Goal: Task Accomplishment & Management: Manage account settings

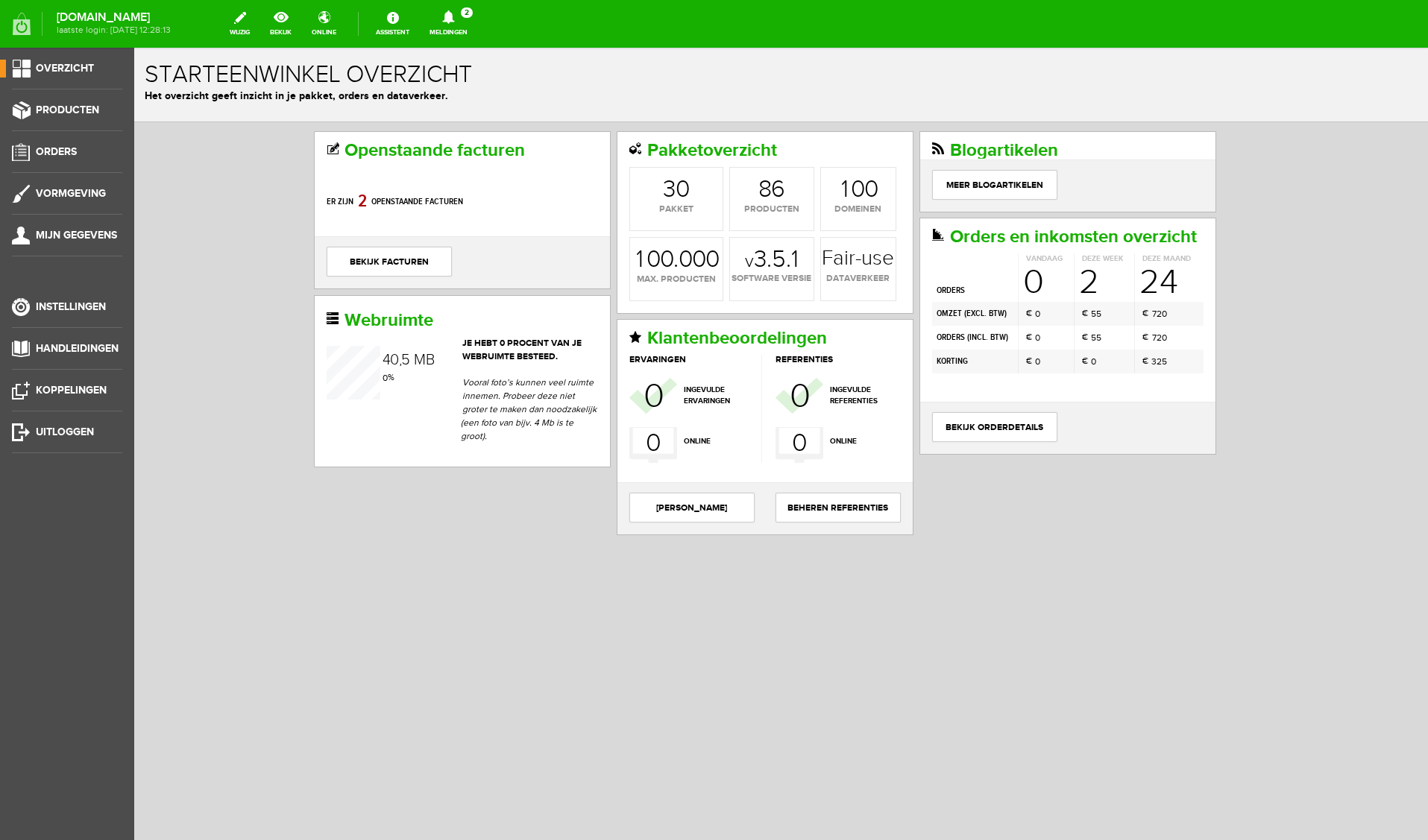
click at [468, 18] on icon at bounding box center [448, 17] width 38 height 13
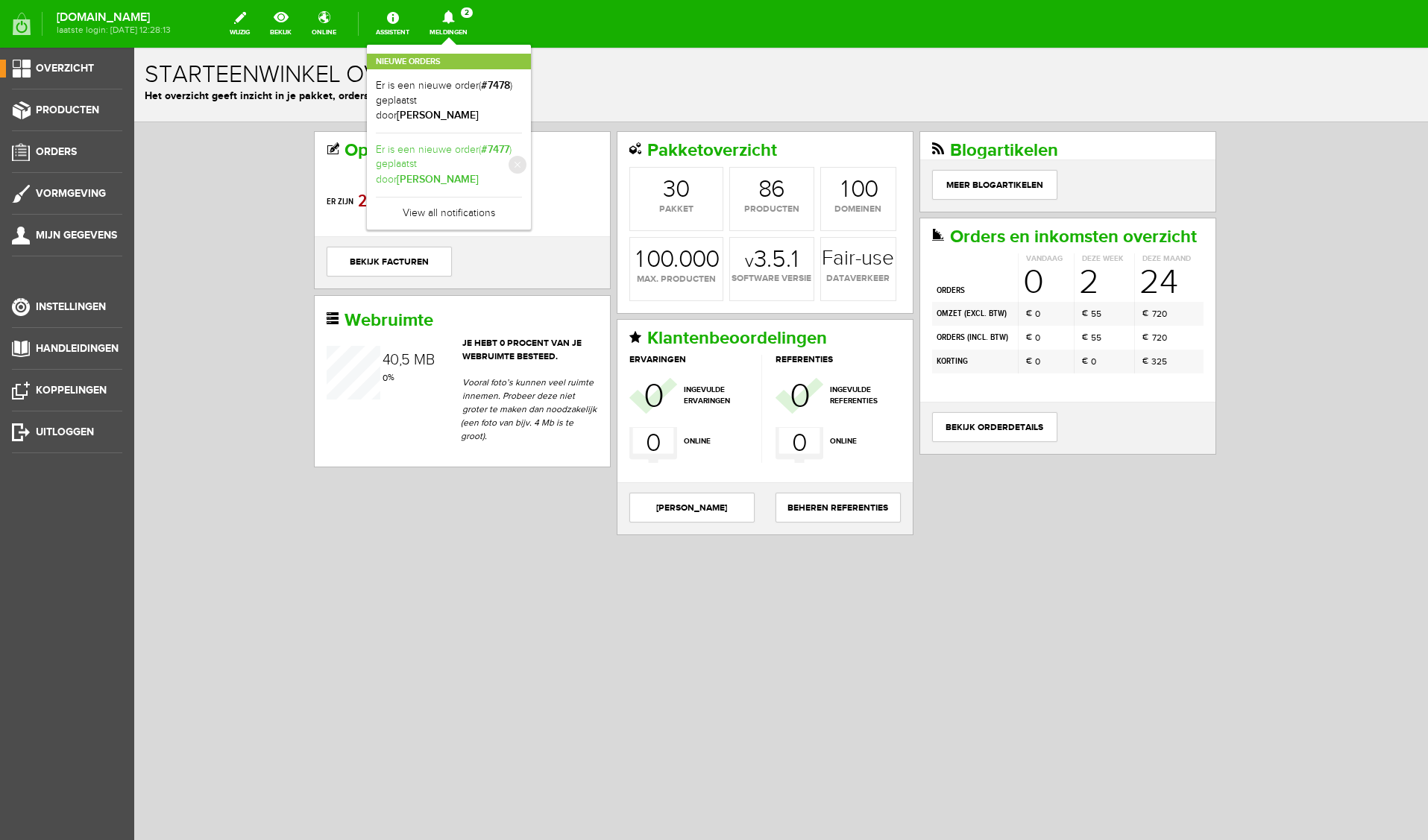
click at [522, 150] on link "Er is een nieuwe order( #7477 ) geplaatst door [PERSON_NAME]" at bounding box center [449, 165] width 146 height 45
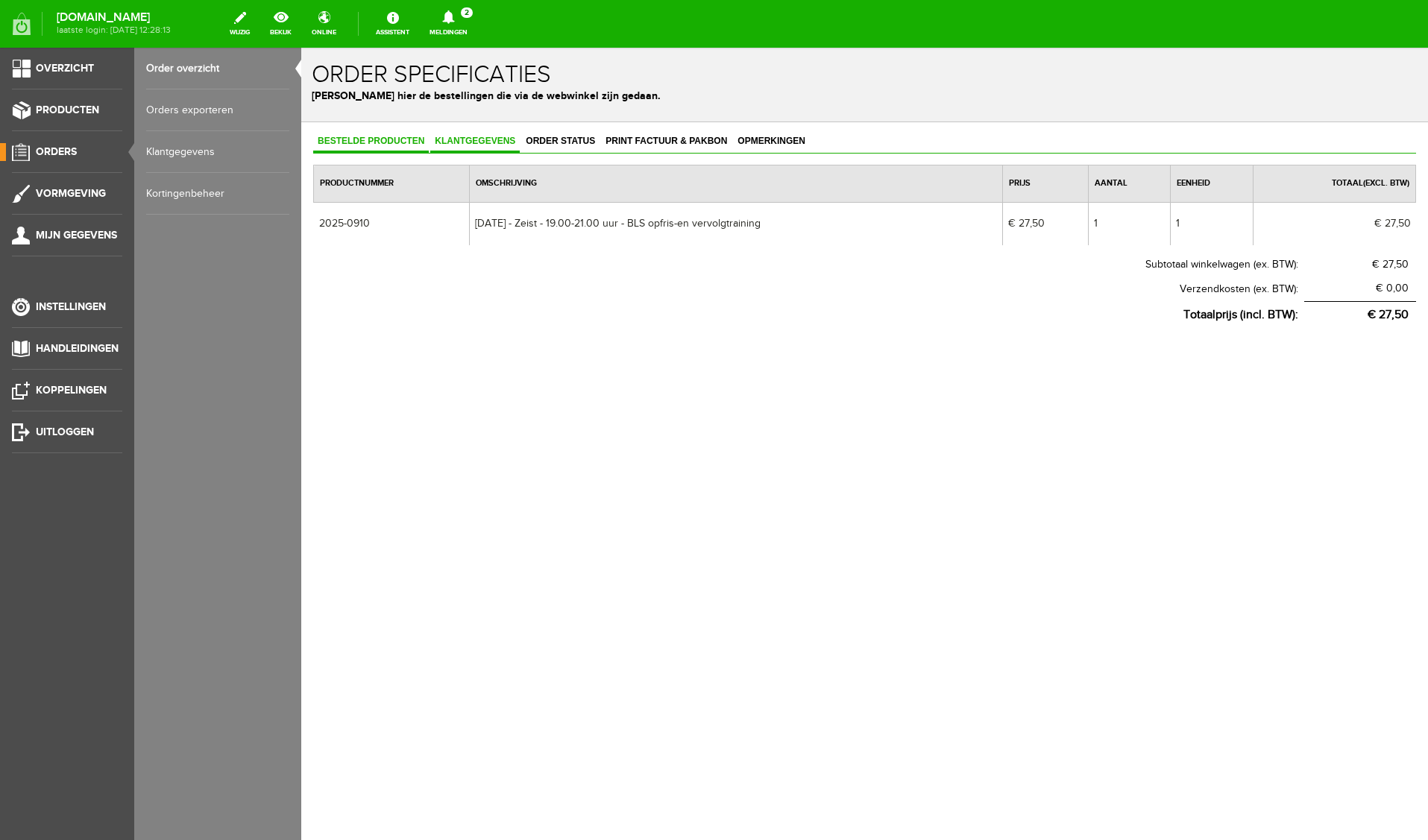
click at [468, 150] on link "Klantgegevens" at bounding box center [475, 142] width 90 height 22
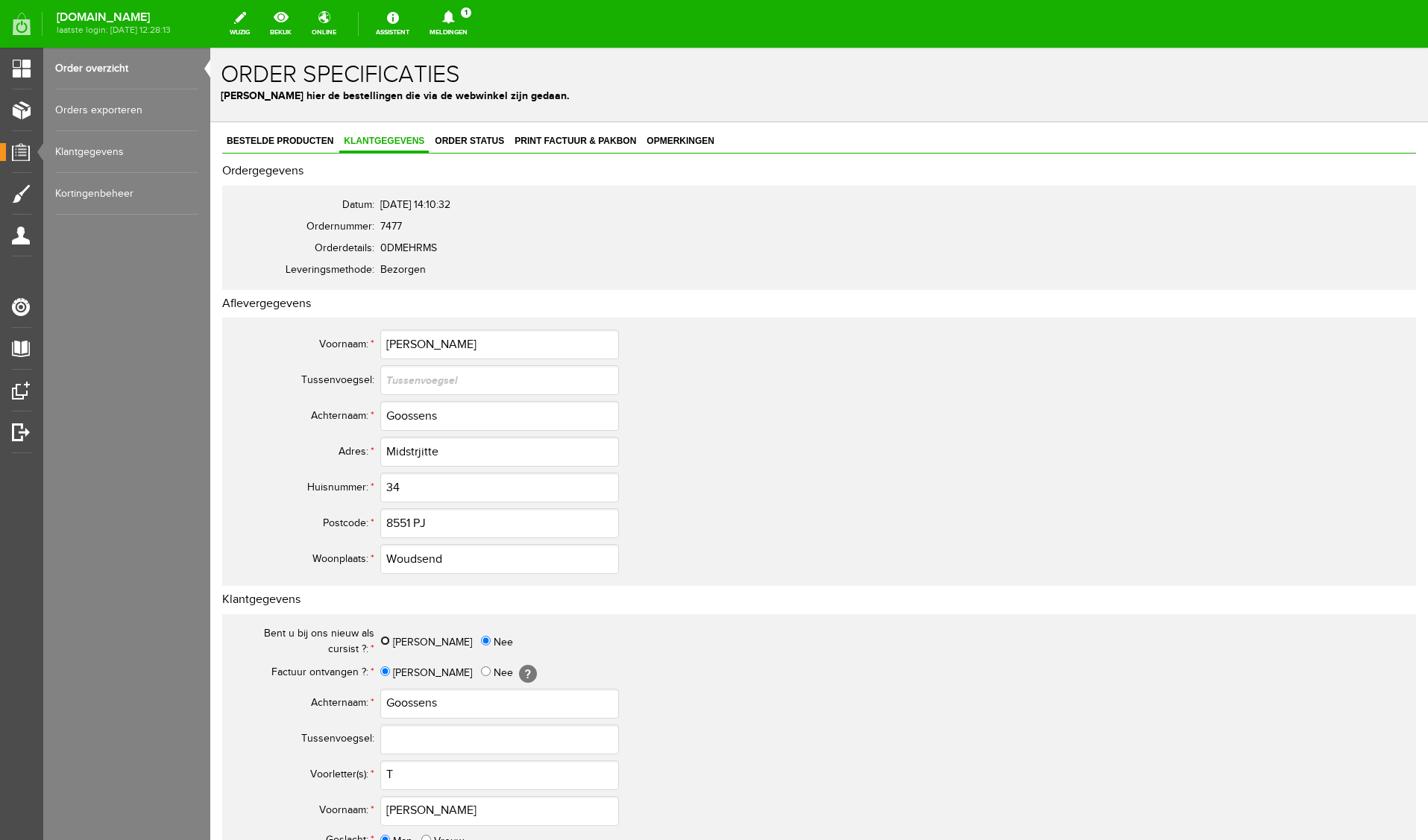
click at [387, 640] on input "[PERSON_NAME]" at bounding box center [386, 641] width 10 height 10
radio input "true"
drag, startPoint x: 432, startPoint y: 349, endPoint x: 302, endPoint y: 340, distance: 130.3
click at [302, 340] on tr "Voornaam: * [PERSON_NAME]" at bounding box center [589, 344] width 716 height 36
drag, startPoint x: 440, startPoint y: 451, endPoint x: 322, endPoint y: 443, distance: 118.3
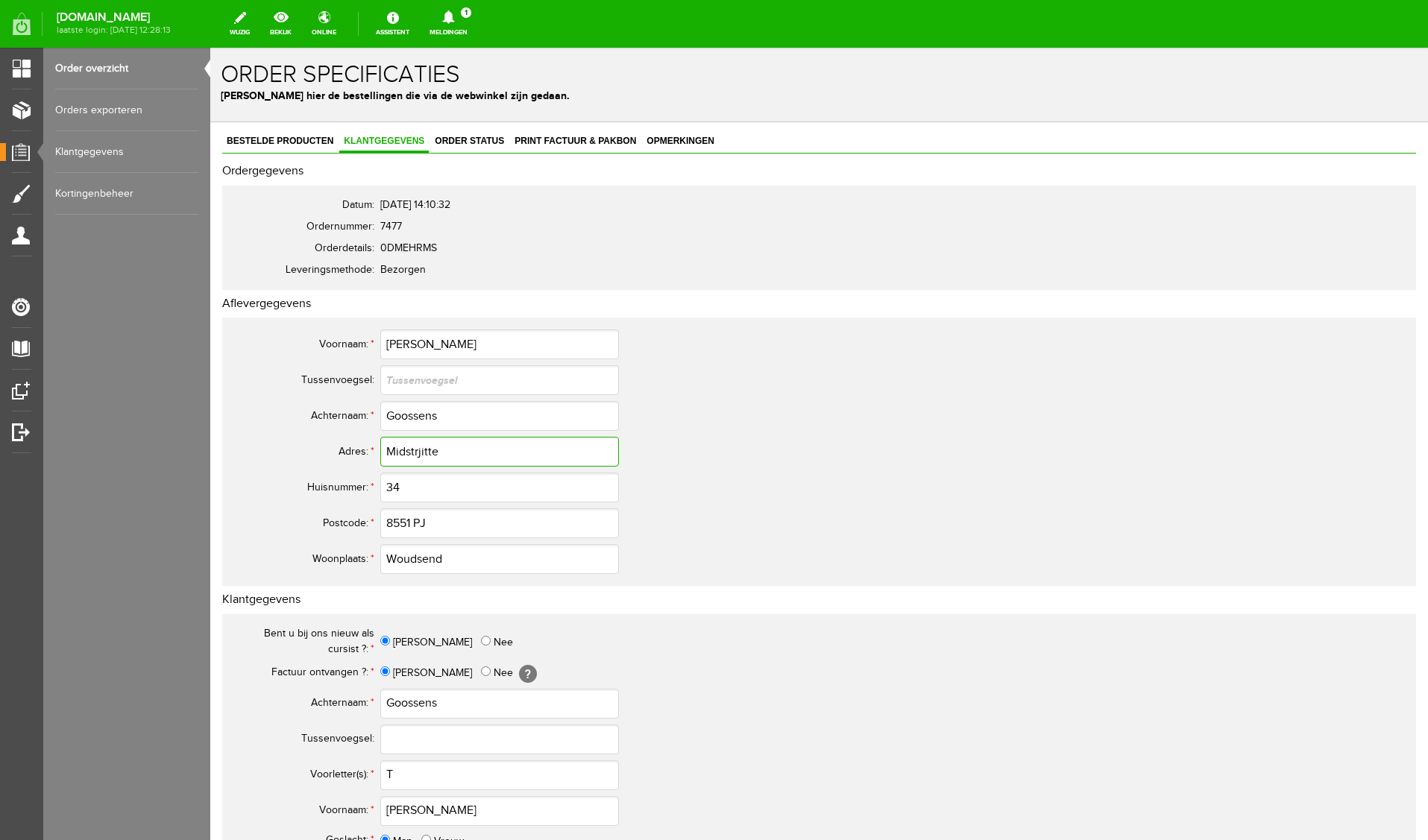
click at [322, 443] on tr "Adres: * Midstrjitte" at bounding box center [589, 452] width 716 height 36
drag, startPoint x: 459, startPoint y: 417, endPoint x: 308, endPoint y: 410, distance: 151.2
click at [308, 410] on tr "Achternaam: * Goossens" at bounding box center [589, 416] width 716 height 36
click at [428, 777] on input "T" at bounding box center [500, 775] width 239 height 30
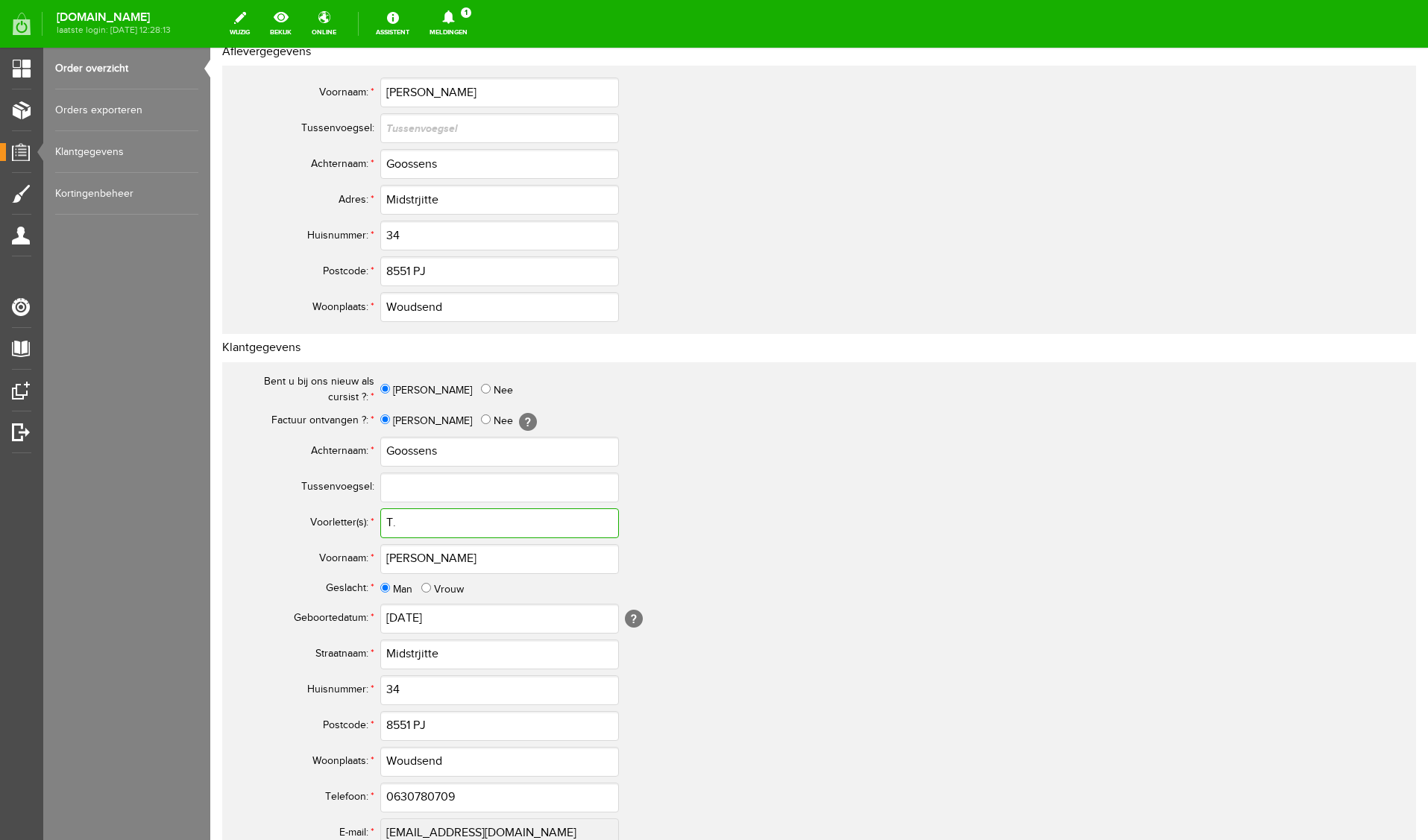
scroll to position [356, 0]
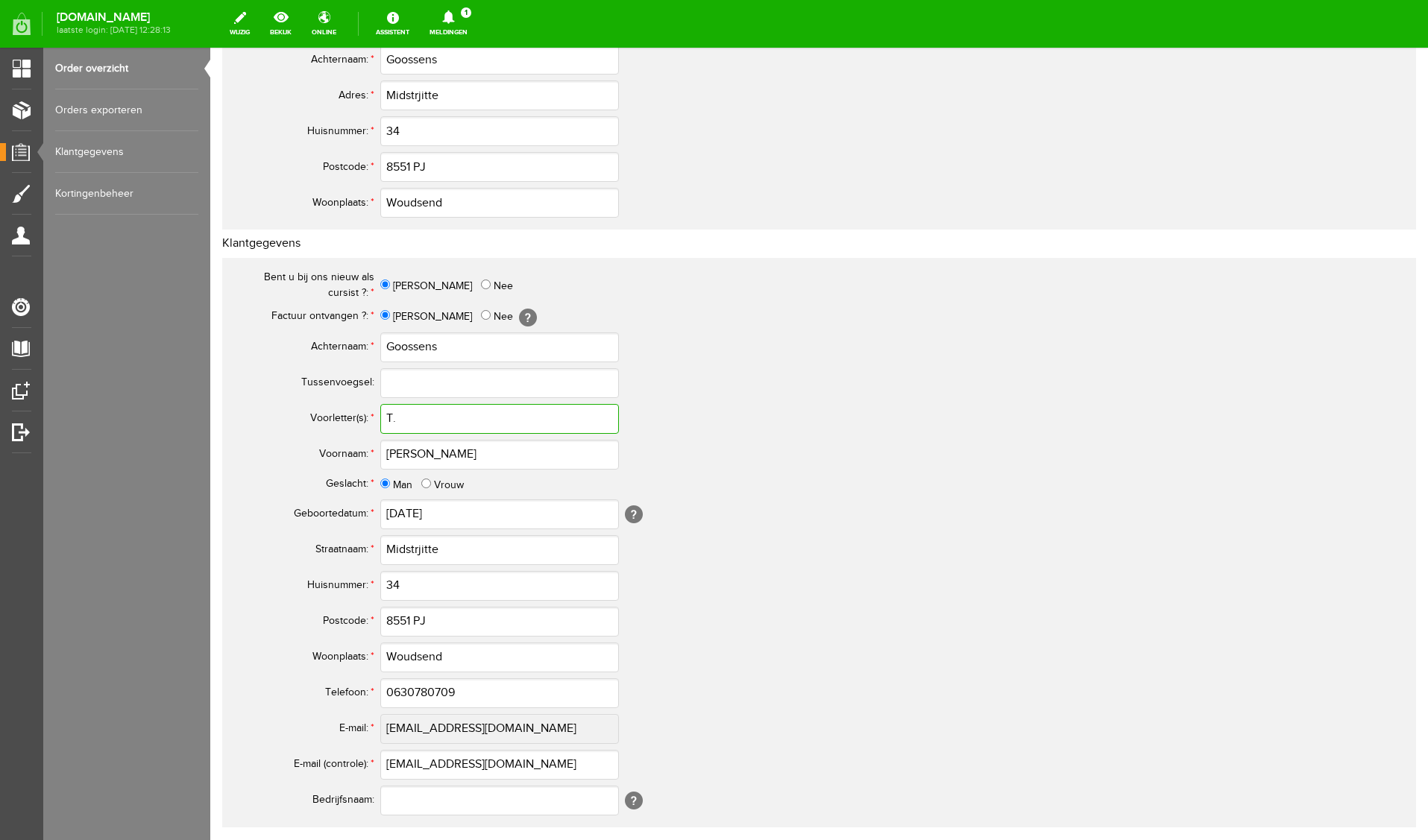
type input "T."
click at [400, 694] on input "0630780709" at bounding box center [500, 694] width 239 height 30
drag, startPoint x: 493, startPoint y: 690, endPoint x: 271, endPoint y: 691, distance: 222.0
click at [271, 691] on tr "Telefoon: * 06-30780709" at bounding box center [589, 693] width 716 height 36
type input "06-30780709"
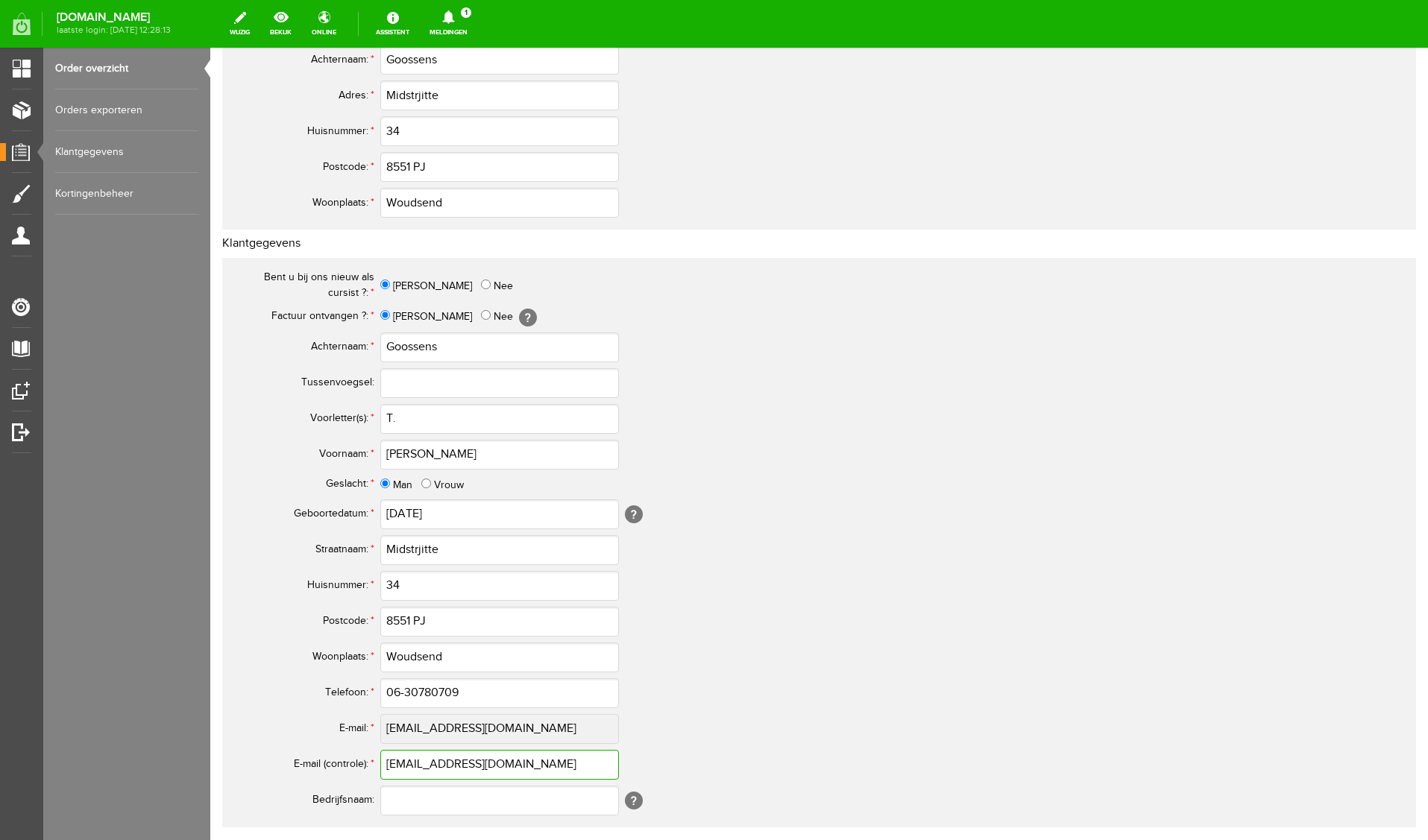
drag, startPoint x: 575, startPoint y: 766, endPoint x: 353, endPoint y: 765, distance: 222.0
click at [353, 765] on tr "E-mail (controle): * [EMAIL_ADDRESS][DOMAIN_NAME]" at bounding box center [589, 764] width 716 height 36
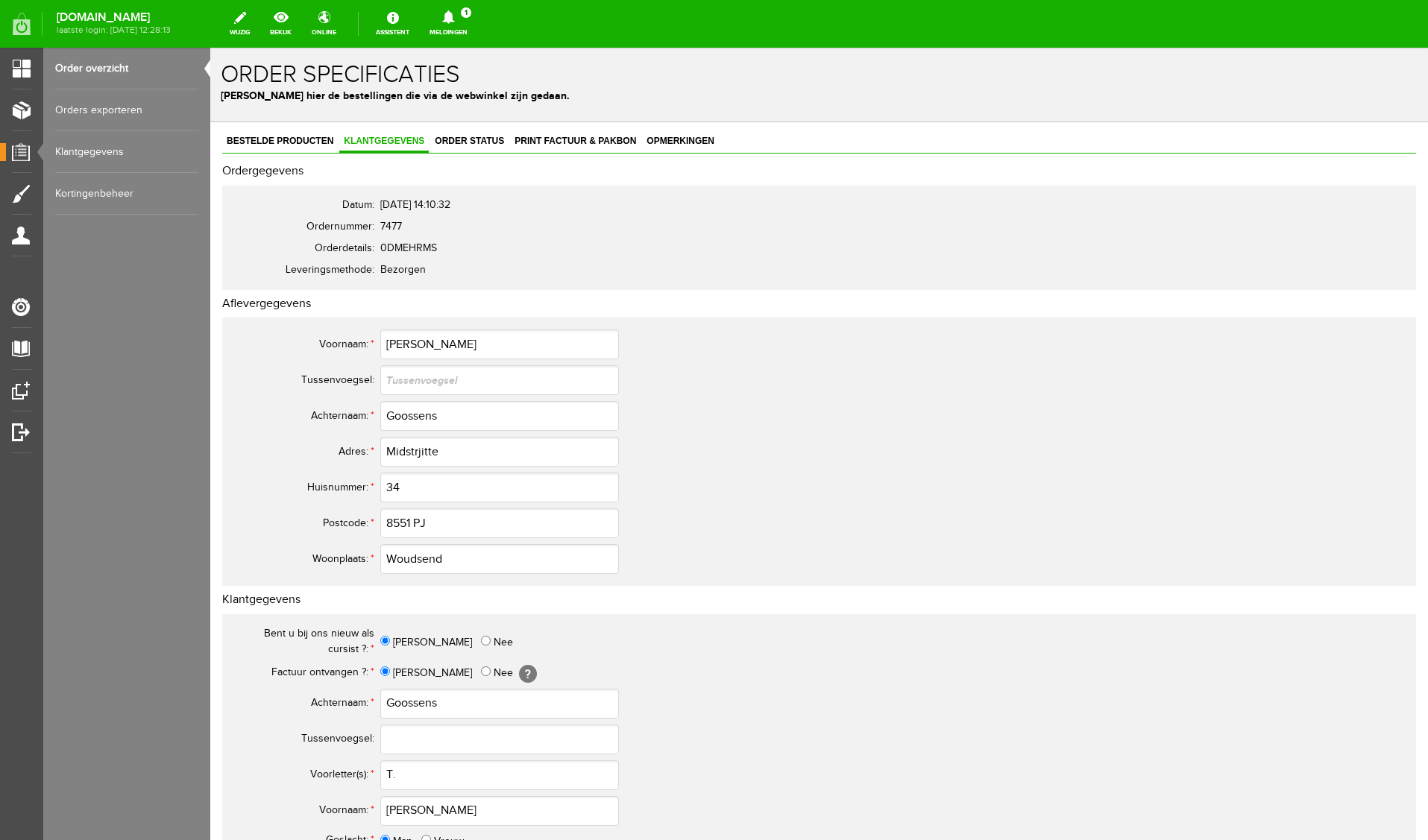
scroll to position [496, 0]
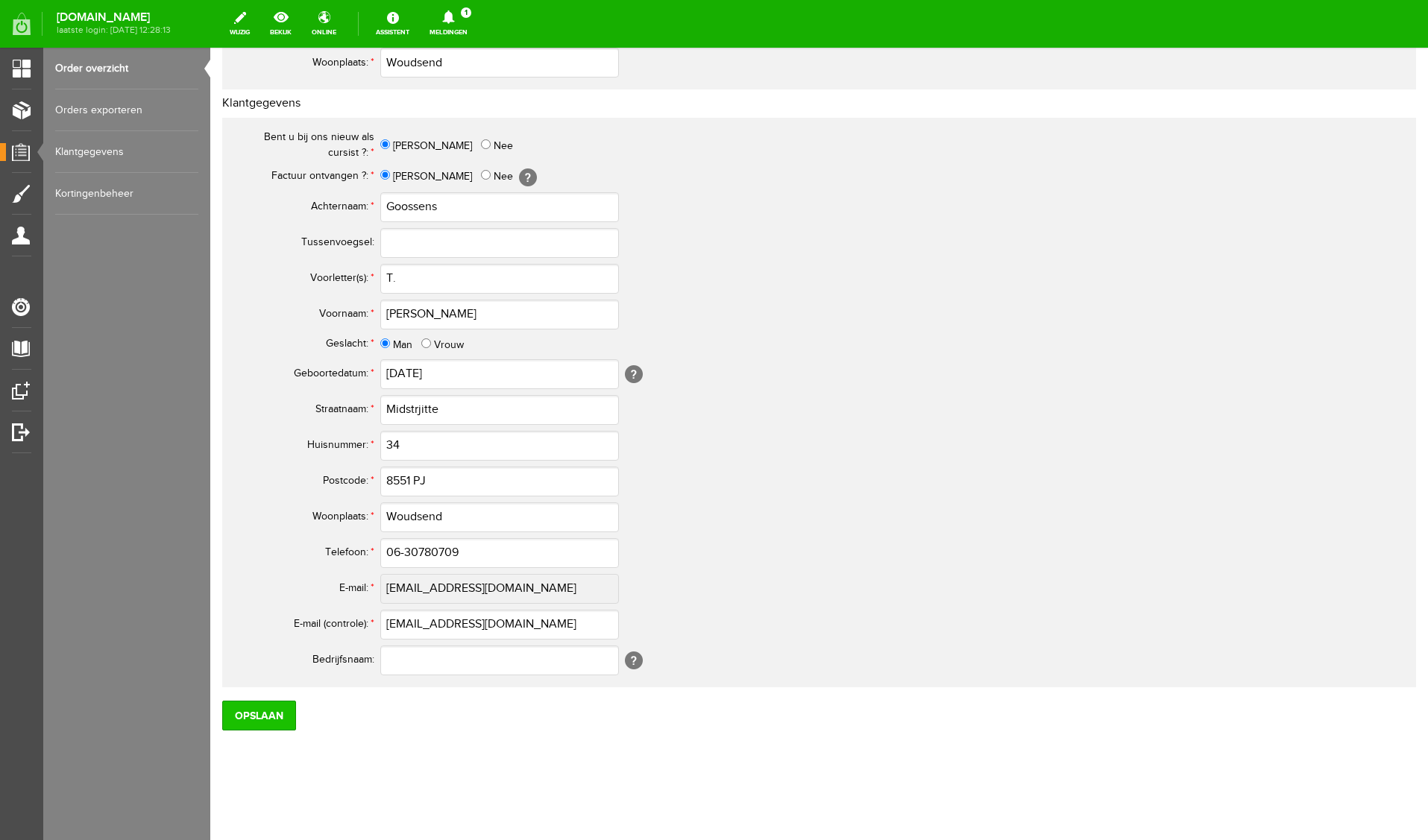
click at [242, 715] on input "Opslaan" at bounding box center [260, 716] width 74 height 30
click at [257, 724] on input "Opslaan" at bounding box center [260, 716] width 74 height 30
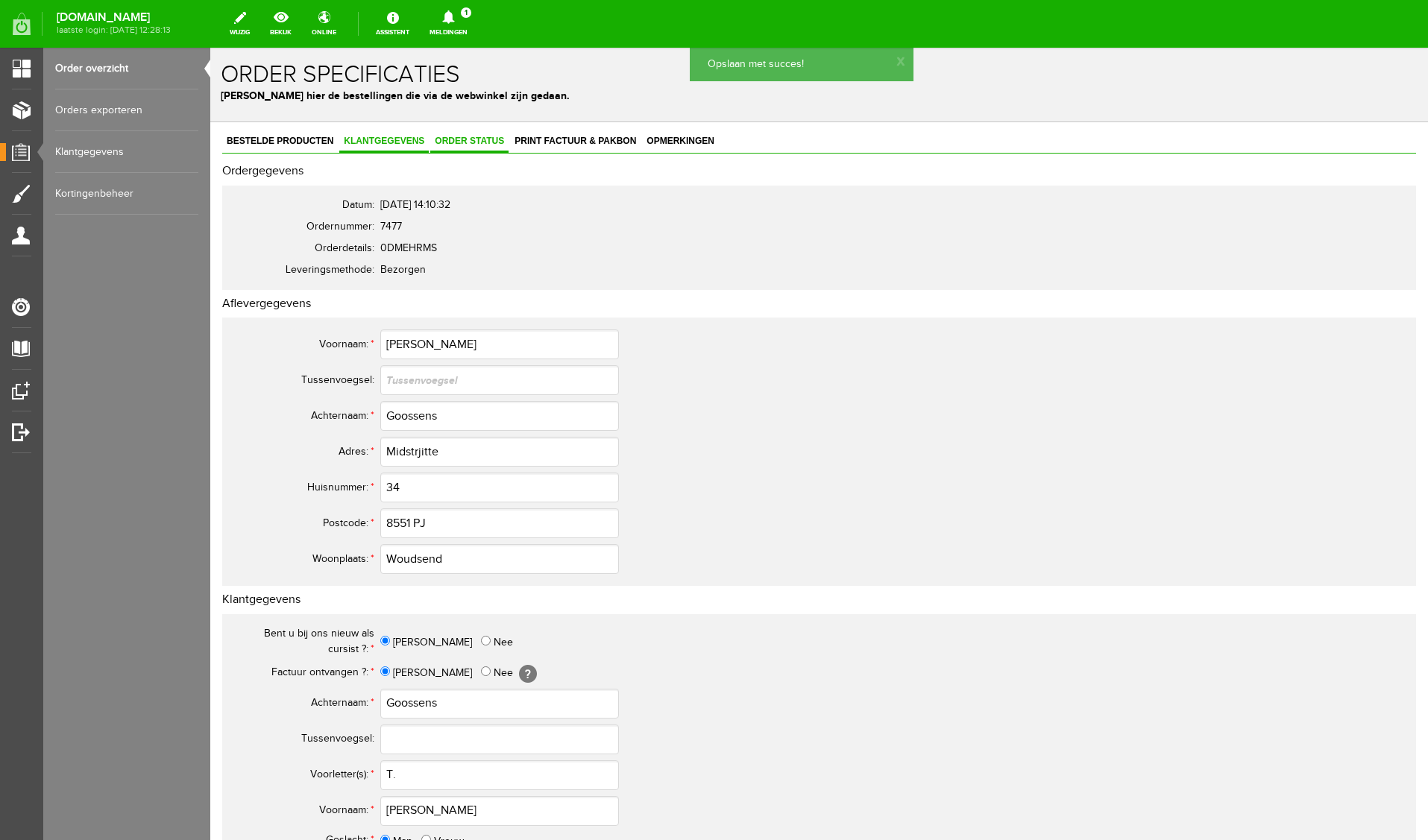
click at [473, 134] on link "Order status" at bounding box center [469, 142] width 78 height 22
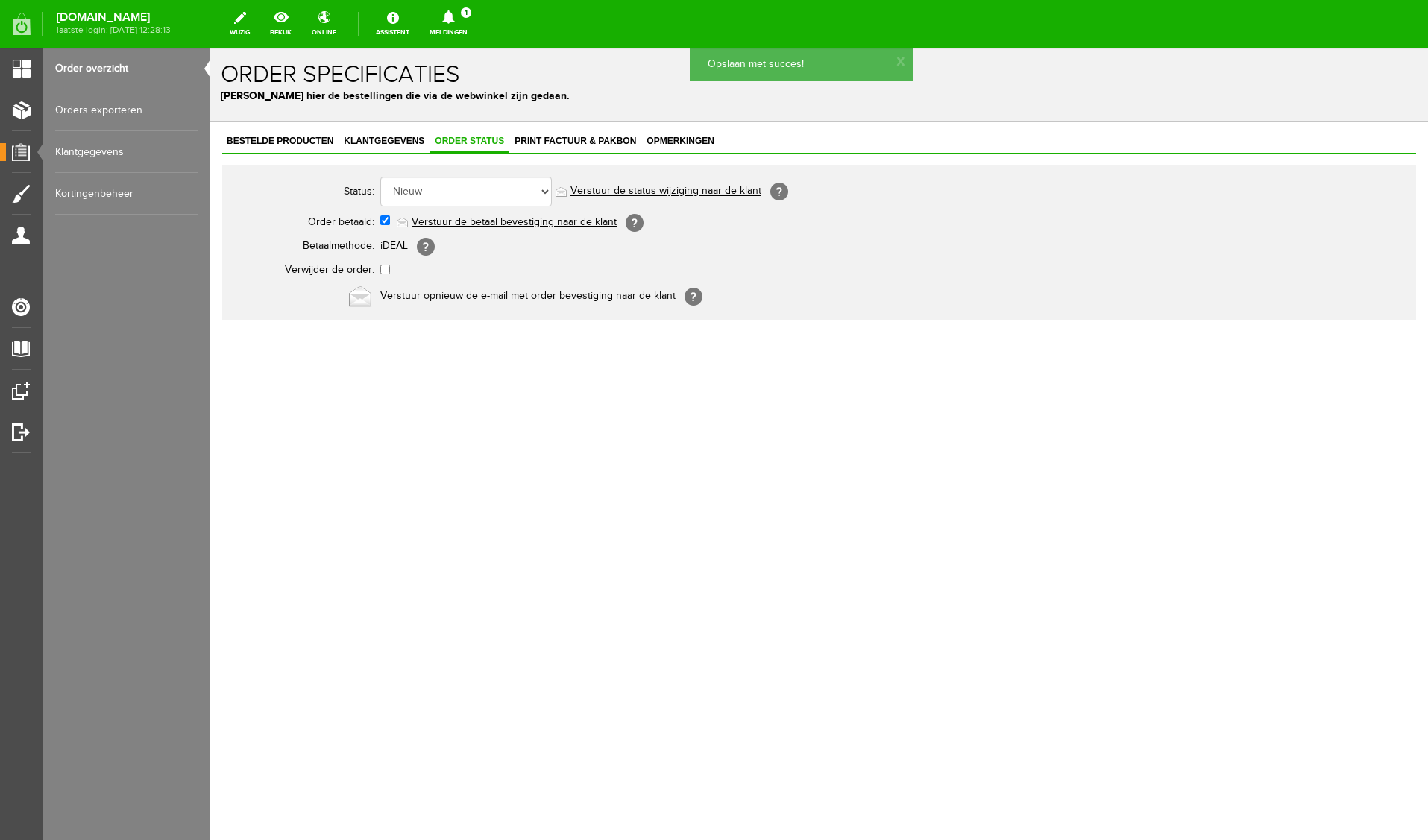
click at [507, 217] on link "Verstuur de betaal bevestiging naar de klant" at bounding box center [514, 222] width 205 height 12
click at [358, 139] on span "Klantgegevens" at bounding box center [384, 141] width 90 height 10
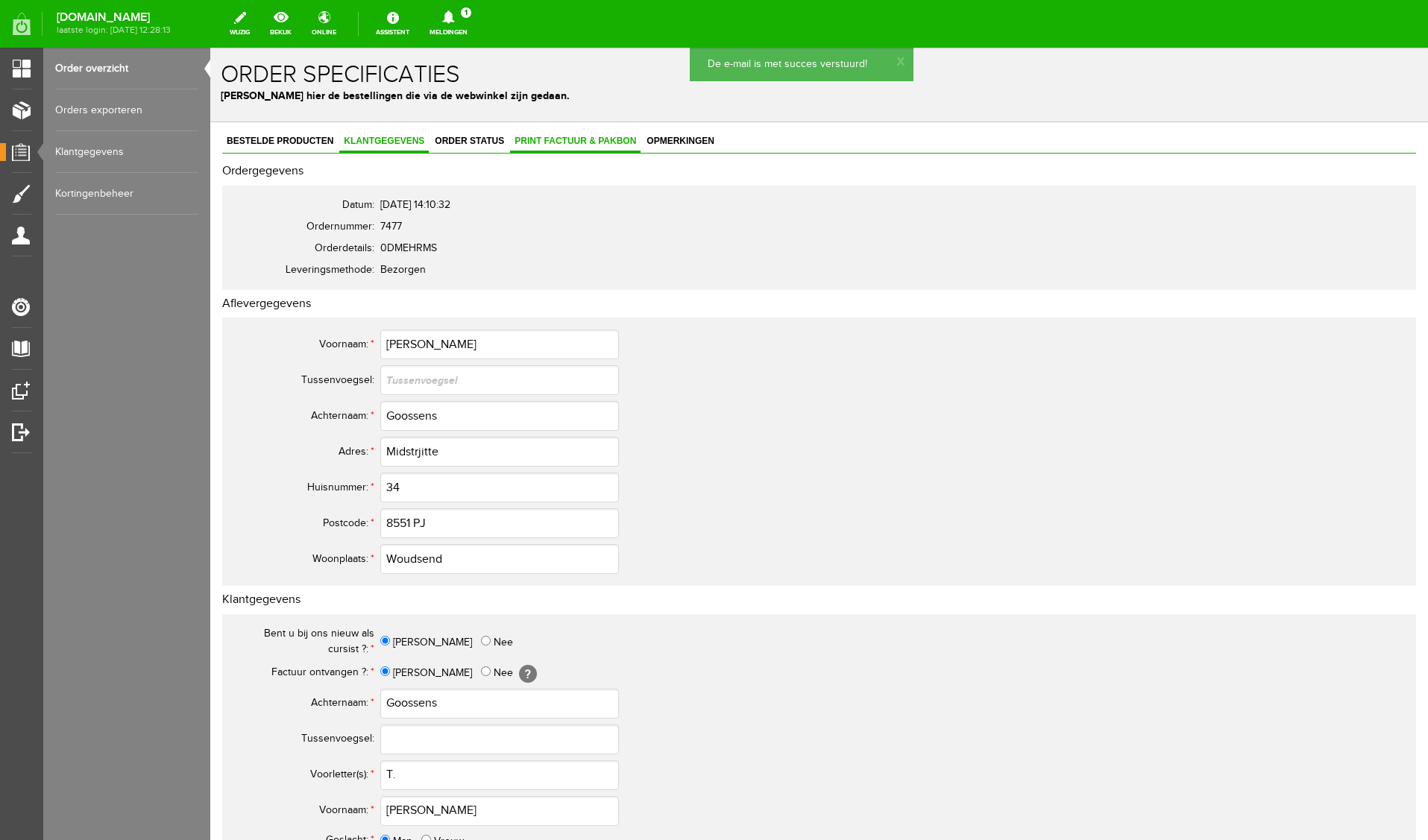
click at [549, 138] on span "Print factuur & pakbon" at bounding box center [575, 141] width 130 height 10
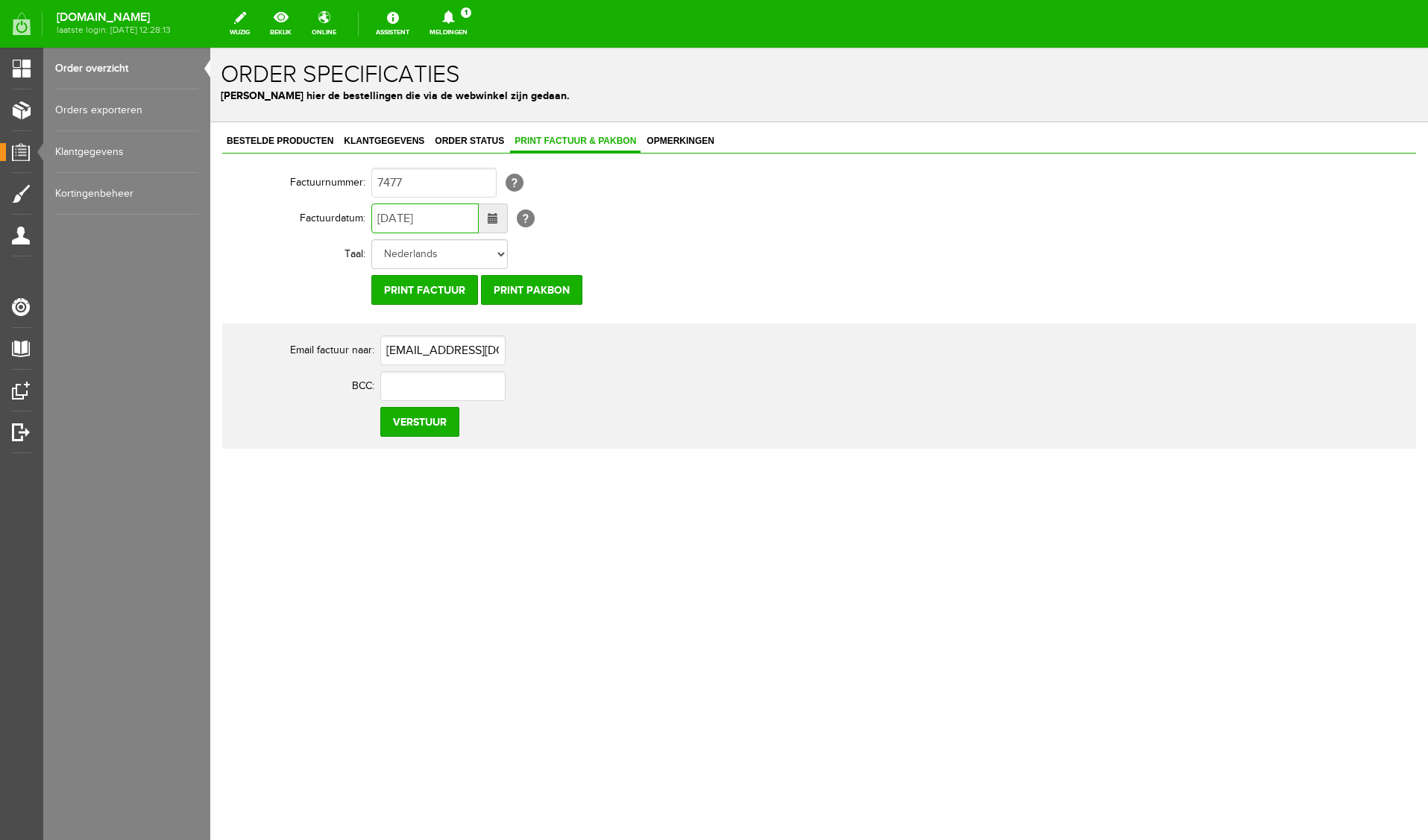
drag, startPoint x: 387, startPoint y: 218, endPoint x: 402, endPoint y: 230, distance: 19.2
click at [387, 218] on input "[DATE]" at bounding box center [425, 218] width 108 height 30
type input "[DATE]"
click at [428, 417] on input "Verstuur" at bounding box center [420, 423] width 79 height 30
click at [454, 13] on icon at bounding box center [448, 17] width 12 height 13
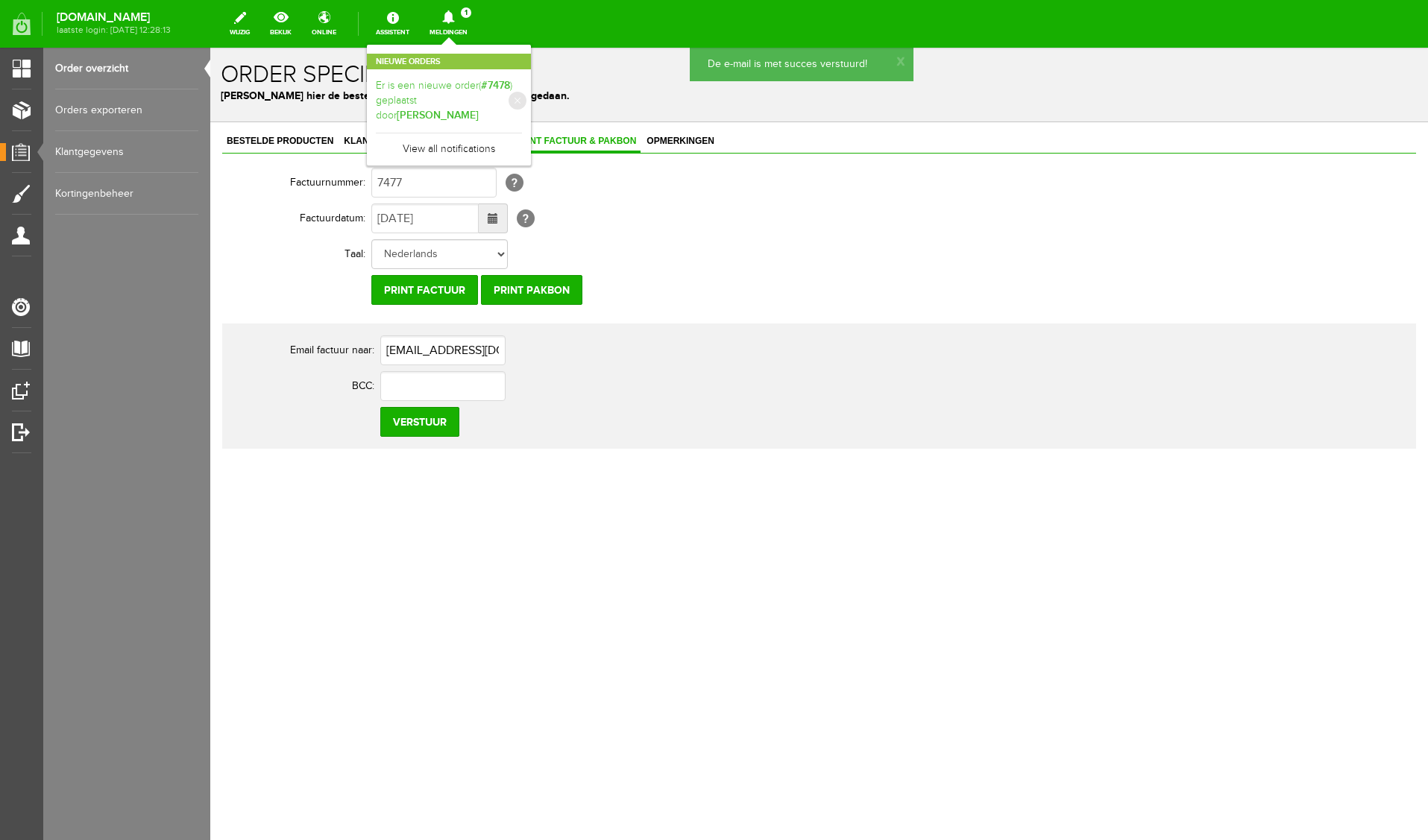
click at [479, 109] on b "[PERSON_NAME]" at bounding box center [438, 115] width 82 height 13
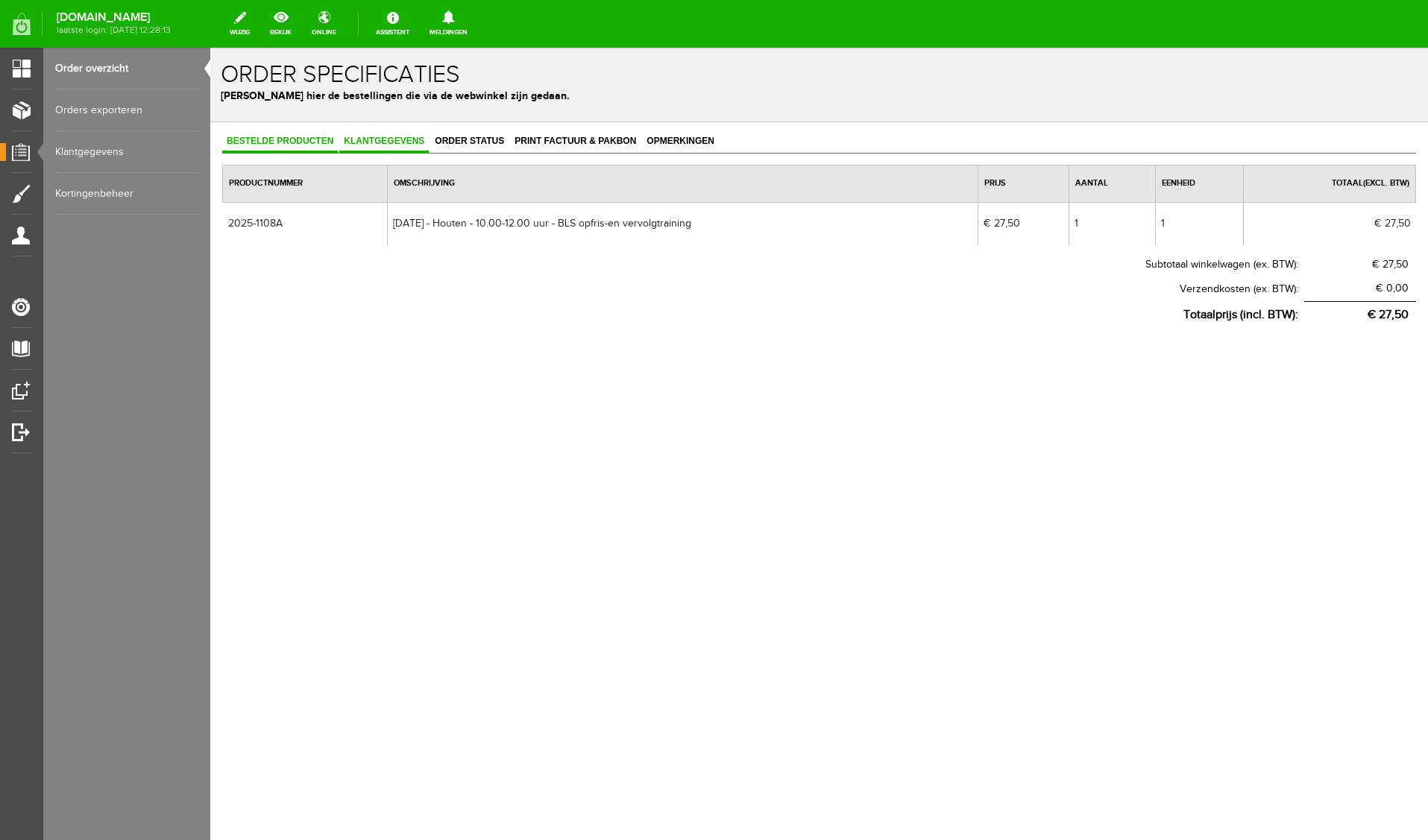
click at [386, 146] on link "Klantgegevens" at bounding box center [384, 142] width 90 height 22
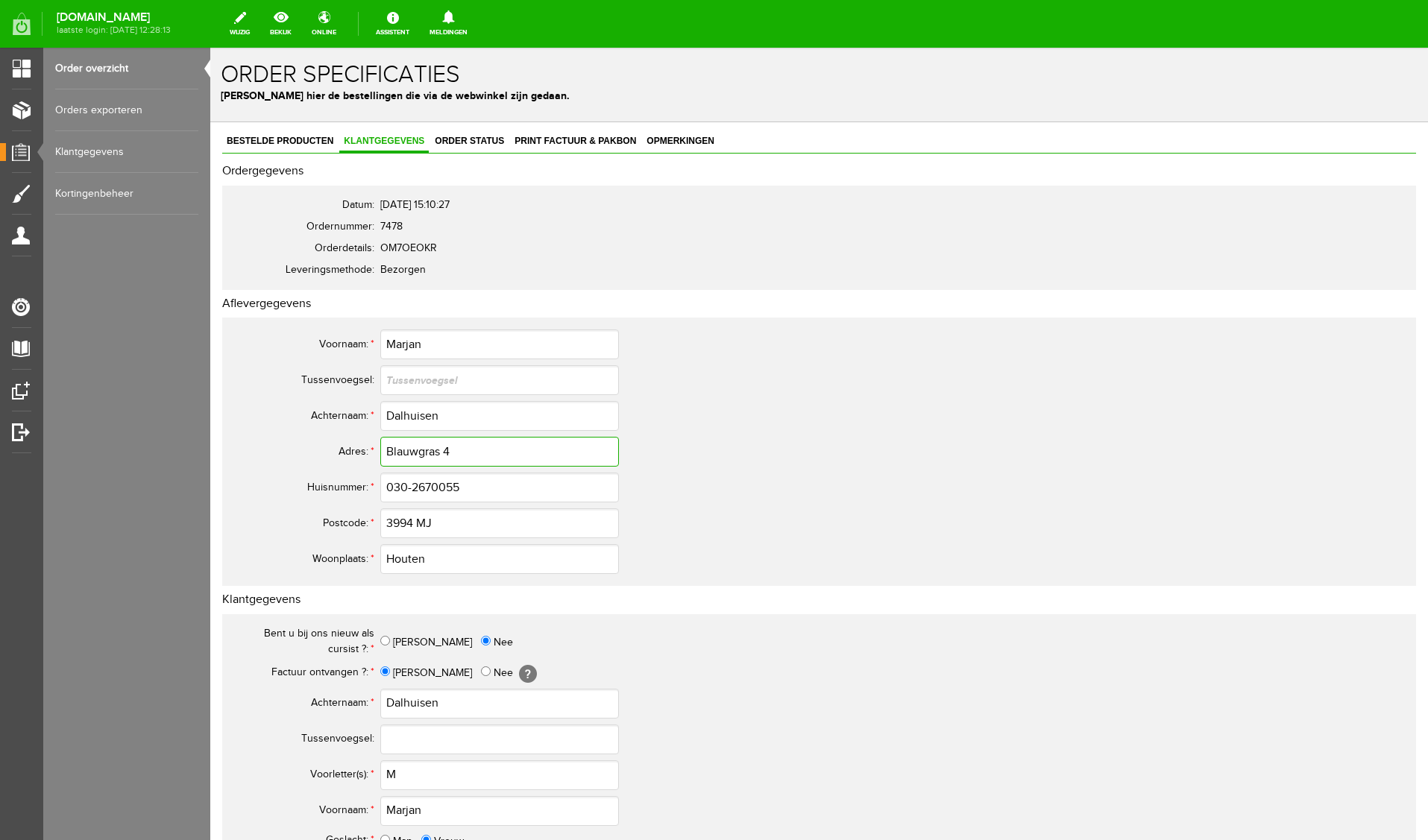
click at [473, 454] on input "Blauwgras 4" at bounding box center [500, 452] width 239 height 30
type input "Blauwgras"
drag, startPoint x: 470, startPoint y: 486, endPoint x: 231, endPoint y: 472, distance: 239.4
click at [231, 472] on tr "Huisnummer: * 030-2670055" at bounding box center [589, 487] width 716 height 36
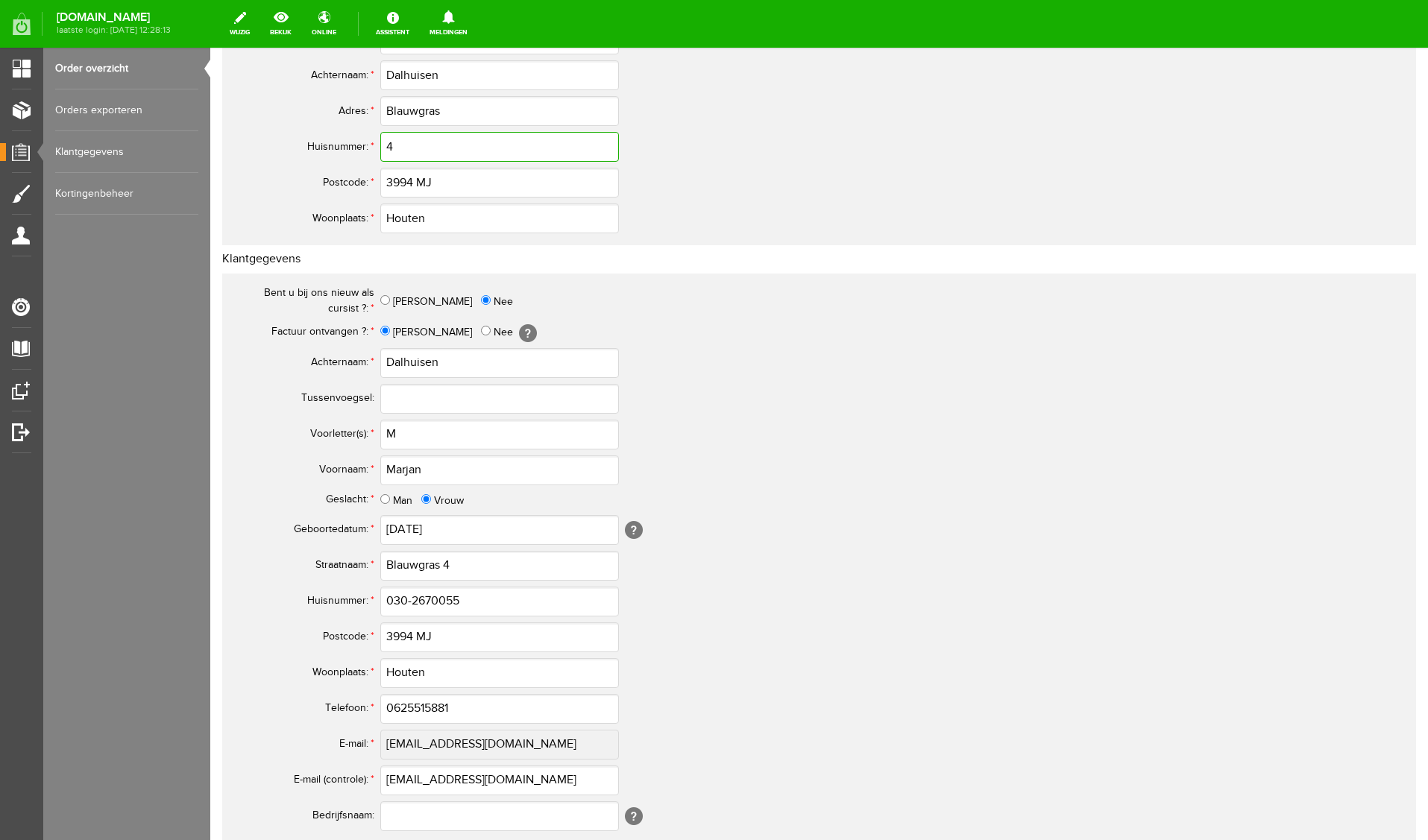
scroll to position [344, 0]
type input "4"
click at [464, 562] on input "Blauwgras 4" at bounding box center [500, 563] width 239 height 30
type input "Blauwgras"
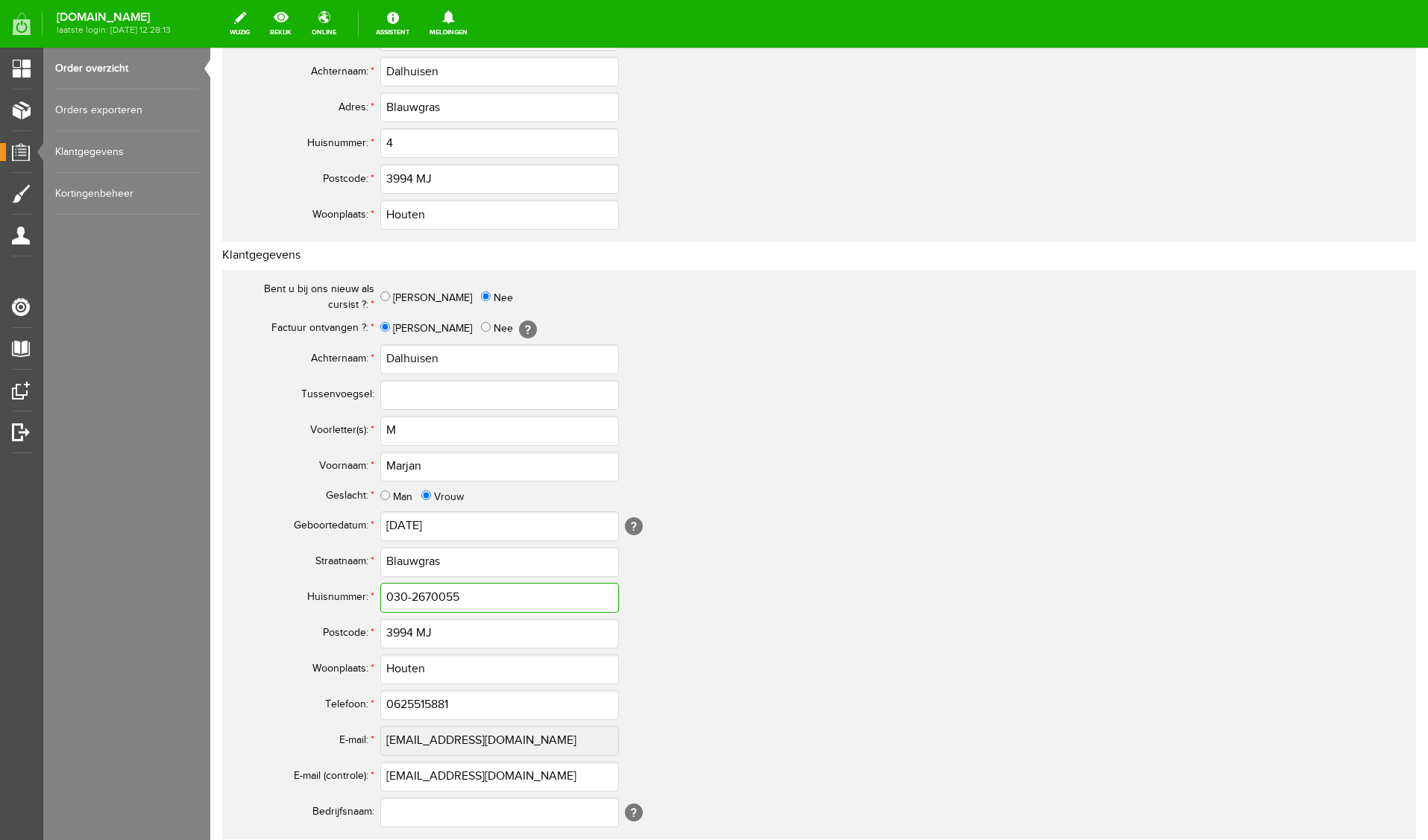
drag, startPoint x: 482, startPoint y: 601, endPoint x: 185, endPoint y: 585, distance: 297.4
click at [210, 496] on html "x Order specificaties Beheer hier de bestellingen die via de webwinkel zijn ged…" at bounding box center [819, 100] width 1218 height 793
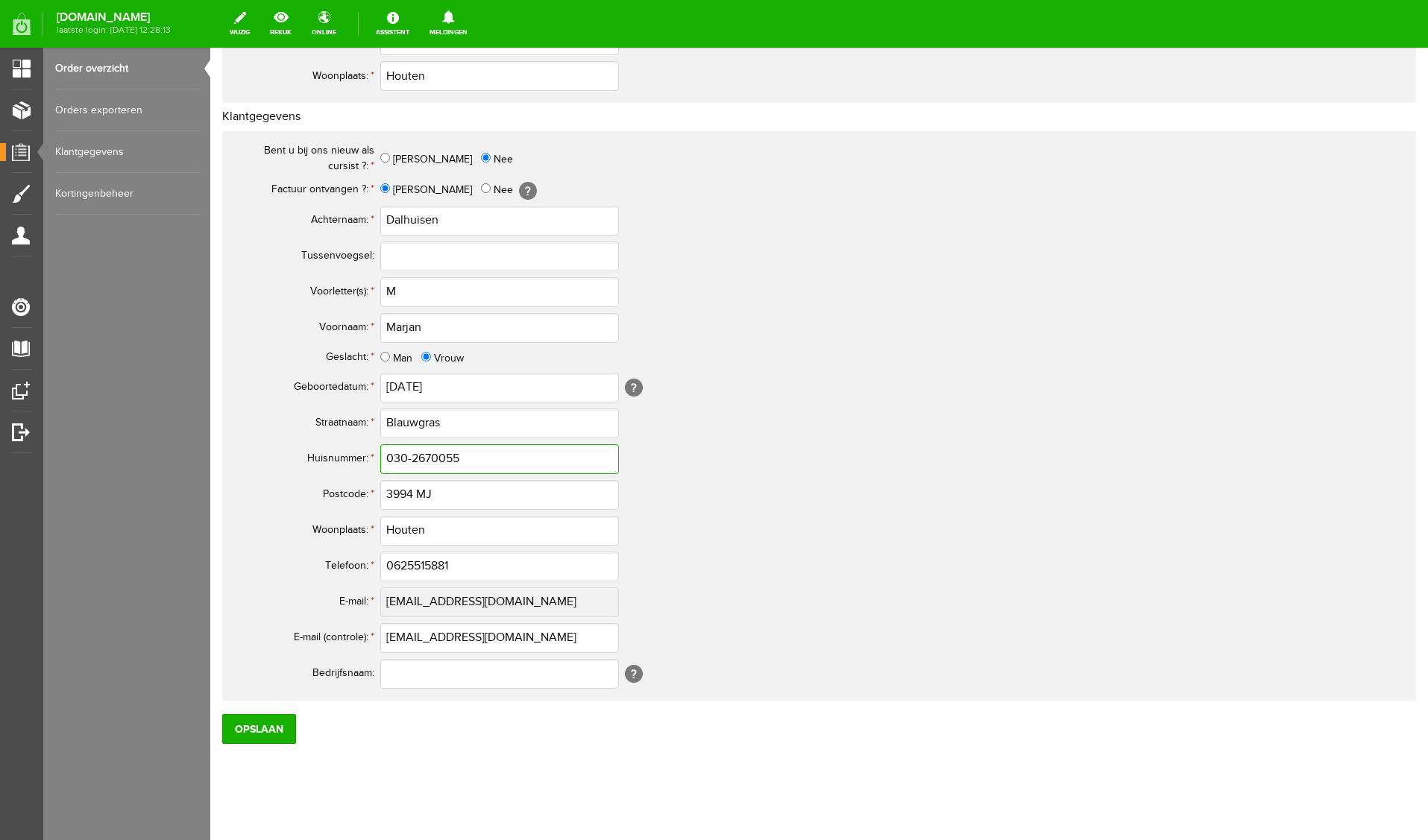
scroll to position [484, 0]
type input "4"
click at [400, 565] on input "0625515881" at bounding box center [500, 566] width 239 height 30
type input "06-25515881"
click at [471, 293] on input "M" at bounding box center [500, 291] width 239 height 30
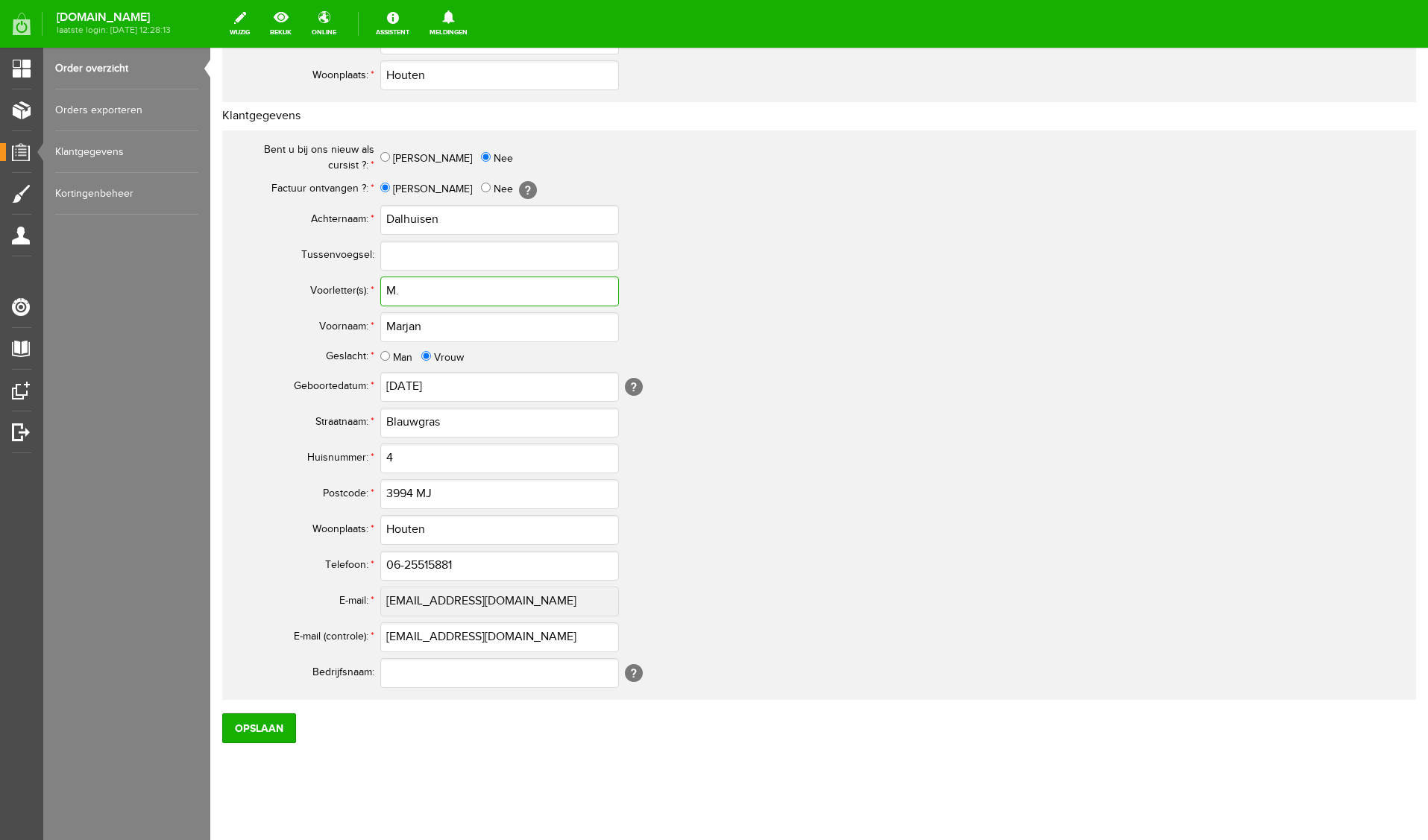
type input "M."
click at [269, 726] on input "Opslaan" at bounding box center [260, 728] width 74 height 30
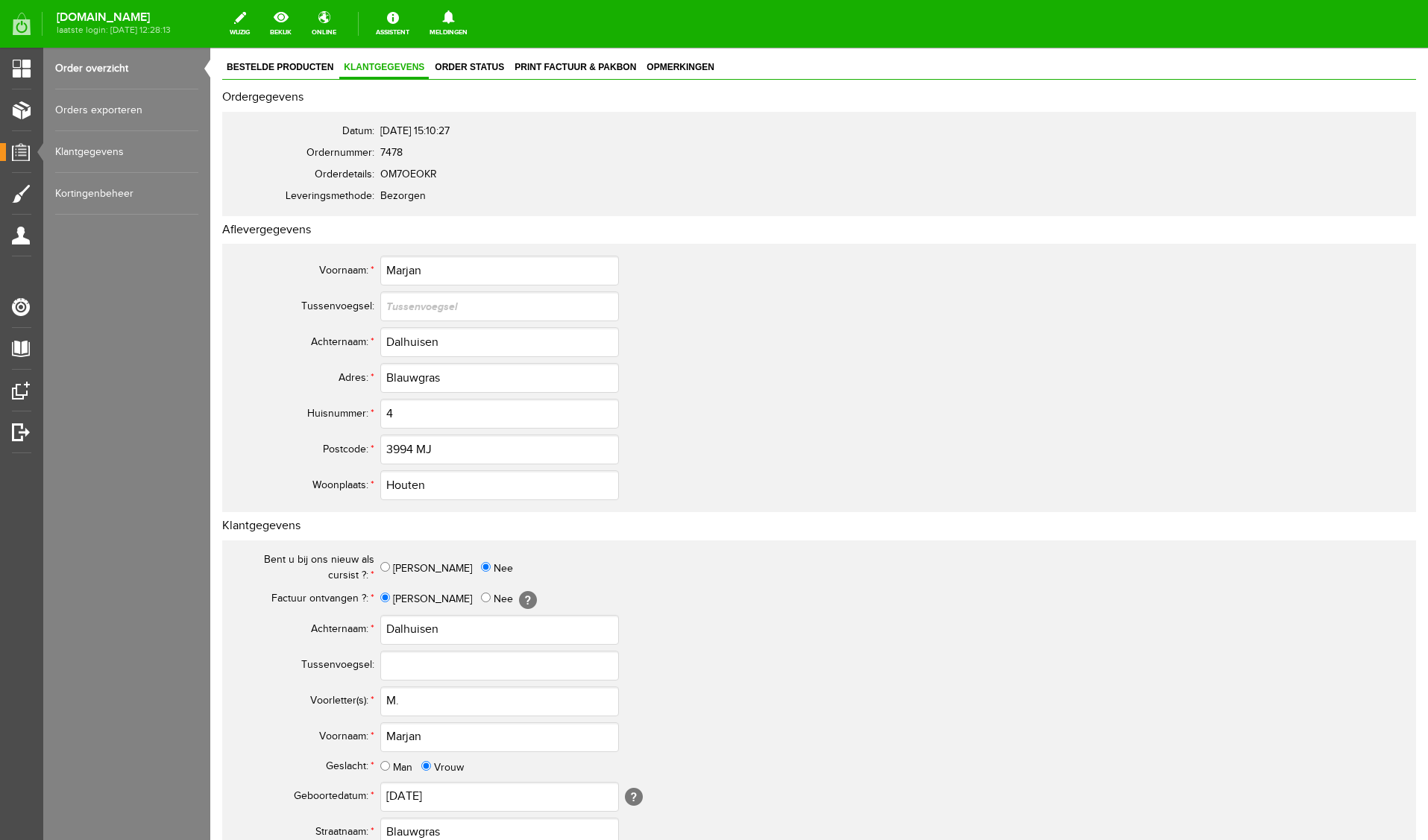
scroll to position [0, 0]
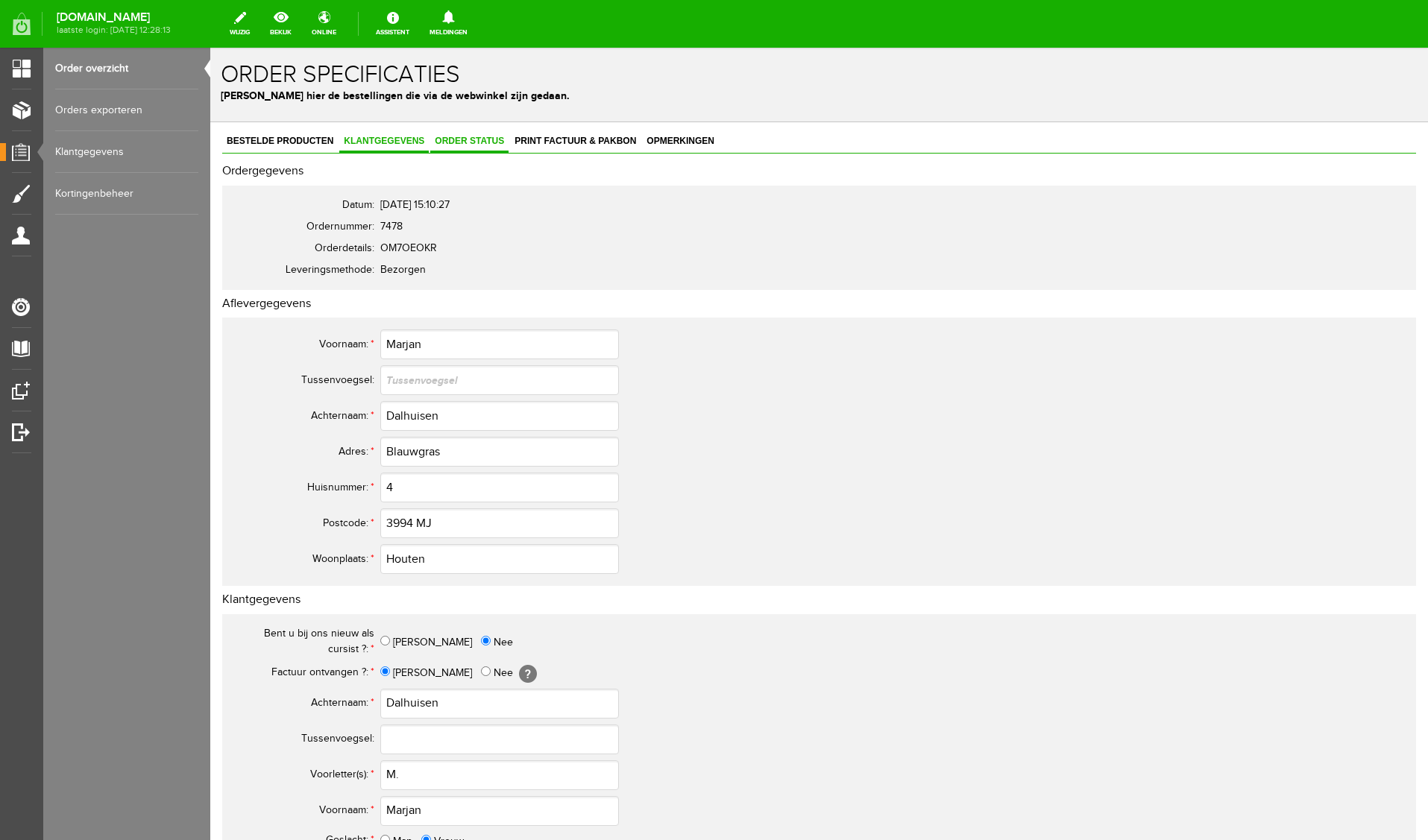
click at [475, 143] on span "Order status" at bounding box center [469, 141] width 78 height 10
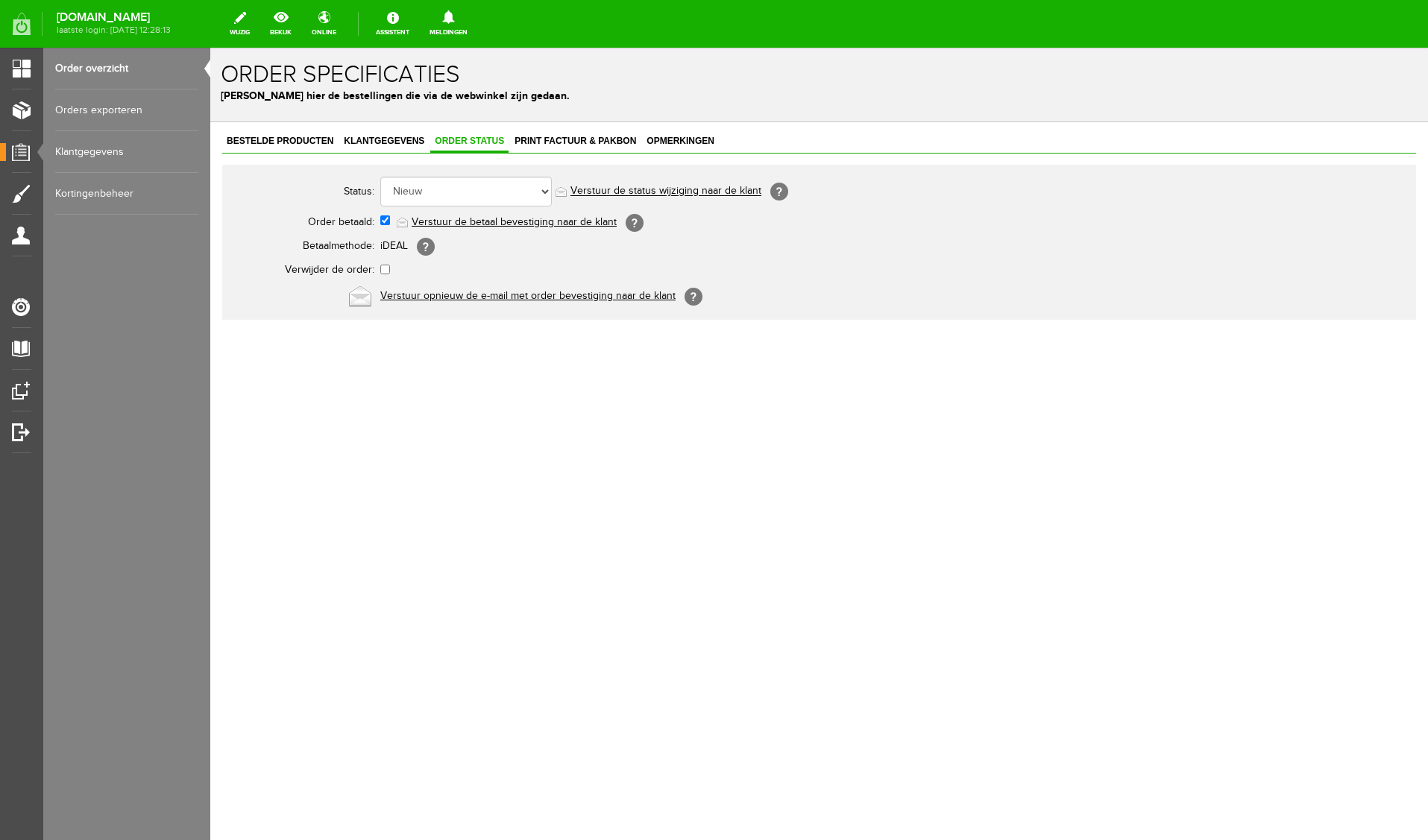
click at [495, 223] on link "Verstuur de betaal bevestiging naar de klant" at bounding box center [514, 222] width 205 height 12
click at [587, 141] on span "Print factuur & pakbon" at bounding box center [575, 141] width 130 height 10
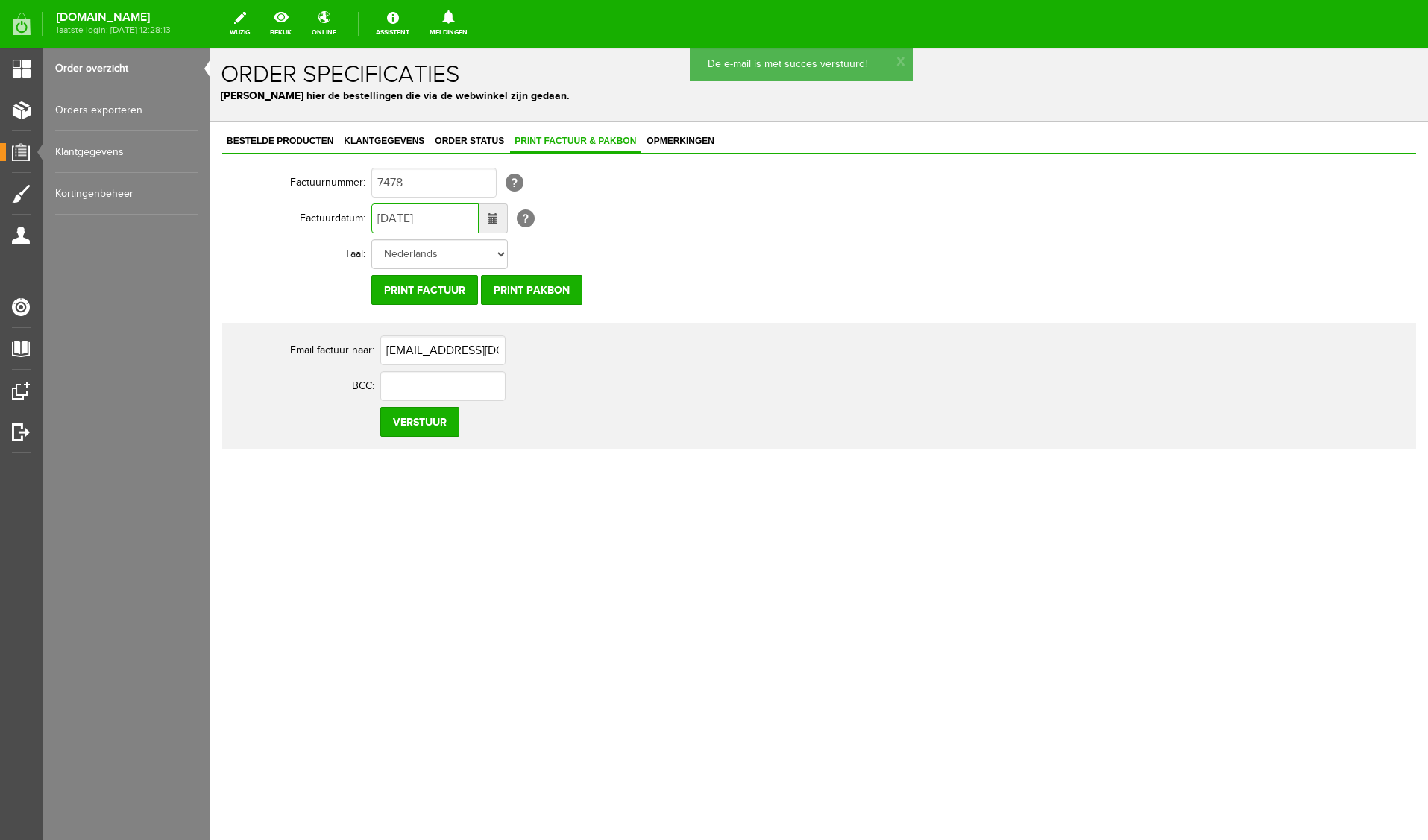
click at [387, 216] on input "[DATE]" at bounding box center [425, 218] width 108 height 30
type input "[DATE]"
click at [441, 428] on input "Verstuur" at bounding box center [420, 423] width 79 height 30
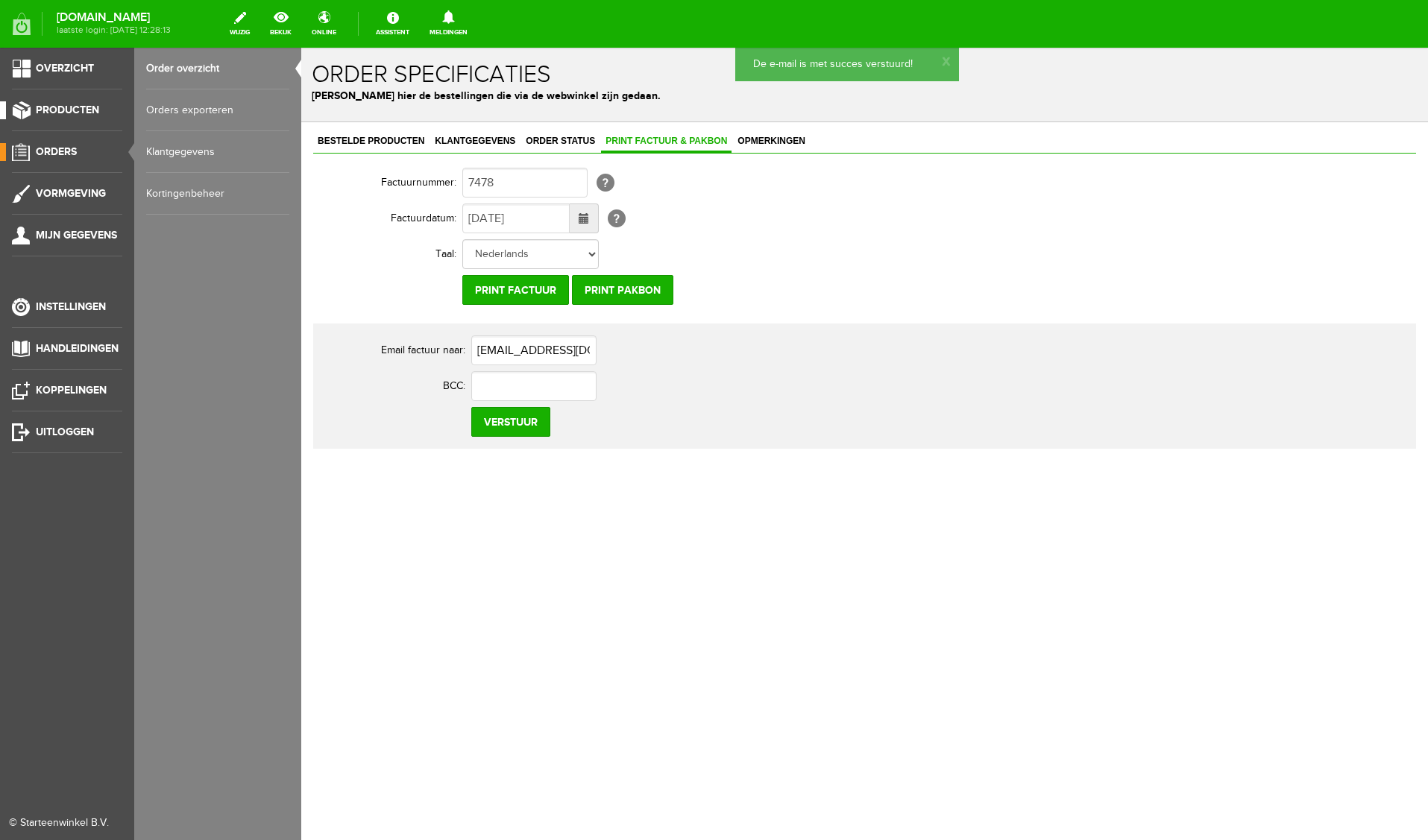
click at [72, 110] on span "Producten" at bounding box center [67, 109] width 63 height 13
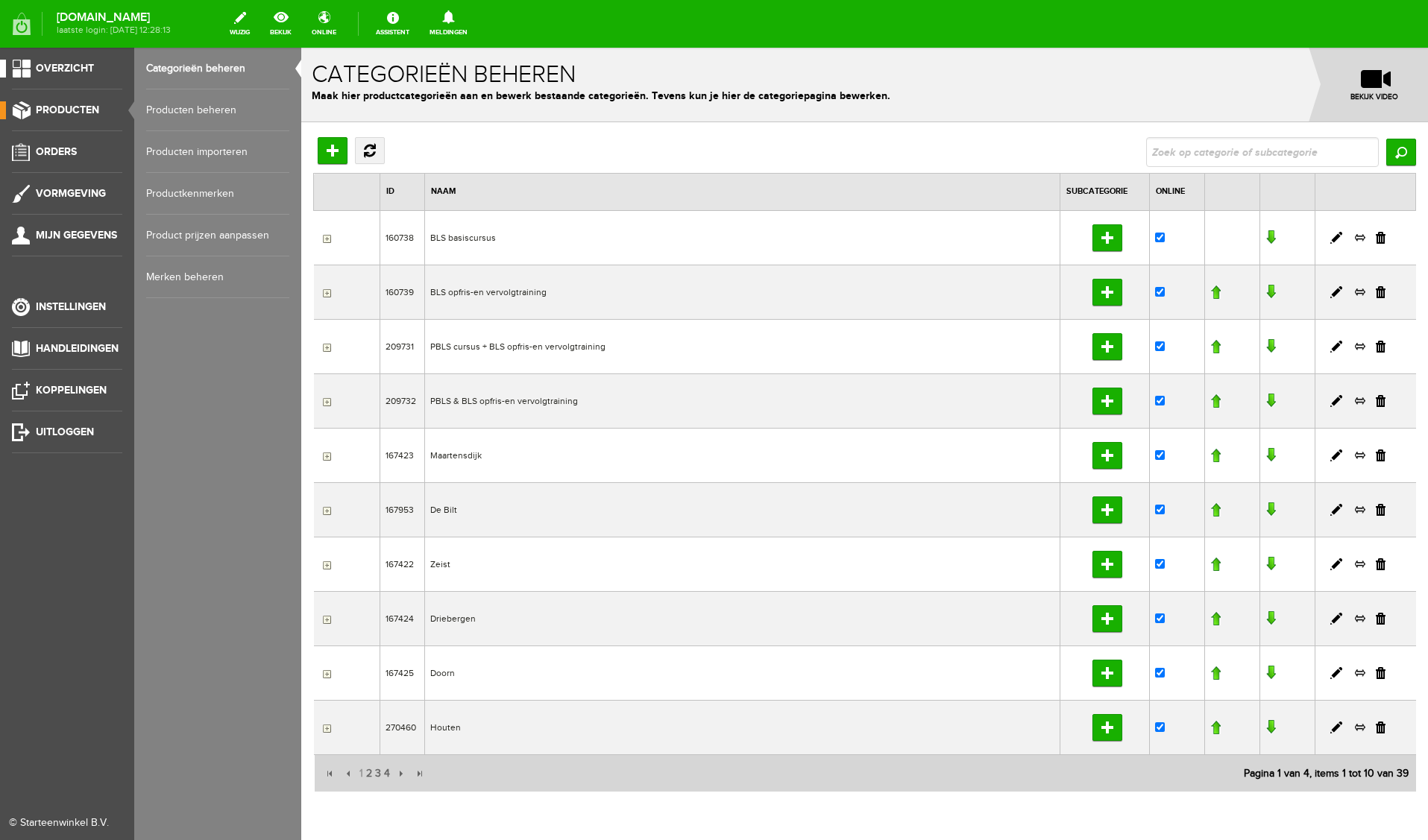
click at [83, 65] on span "Overzicht" at bounding box center [65, 68] width 58 height 13
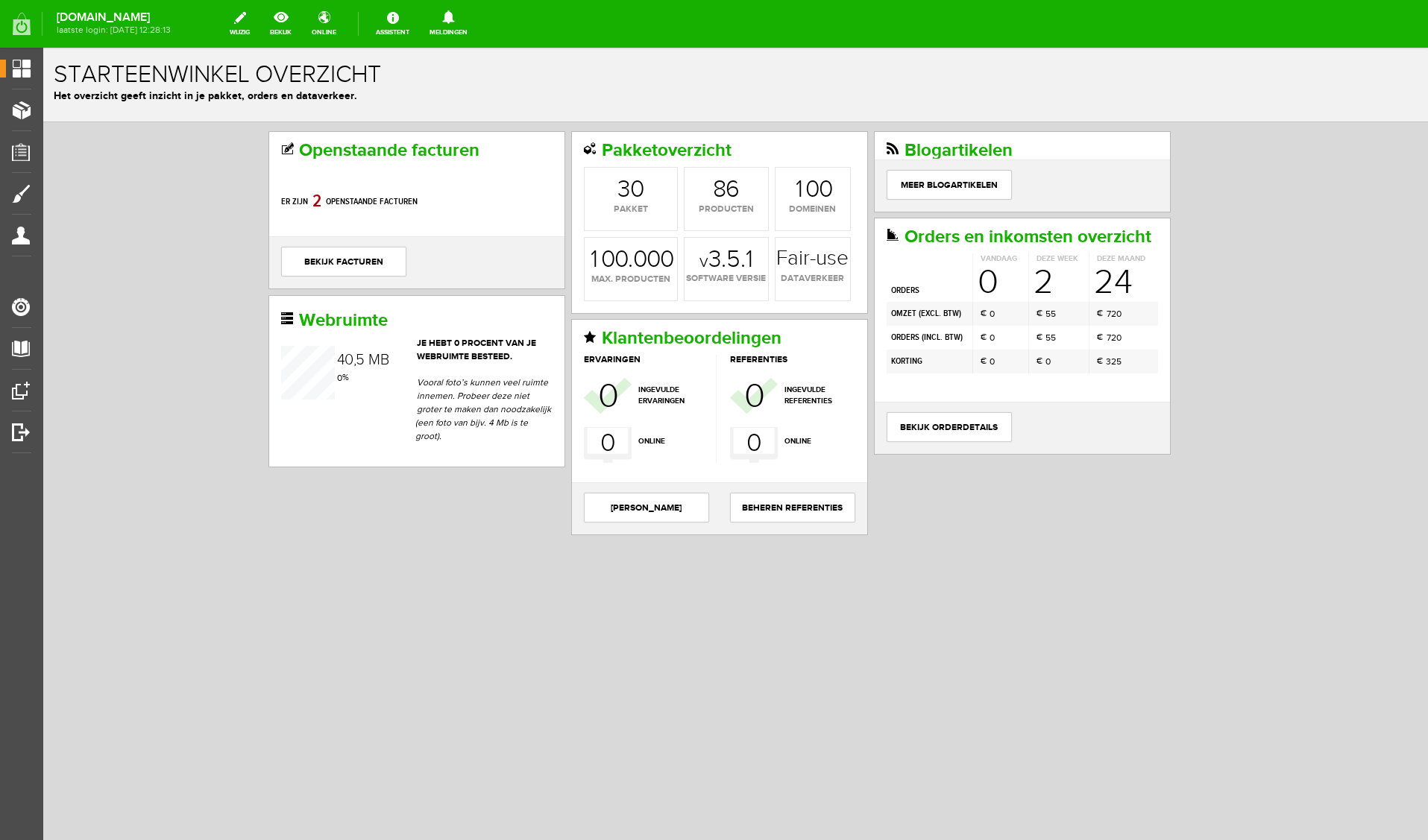
click at [124, 234] on div "Openstaande facturen Er zijn 8 0 1 2 openstaande facturen bekijk facturen Pakke…" at bounding box center [735, 384] width 1384 height 523
